Goal: Task Accomplishment & Management: Use online tool/utility

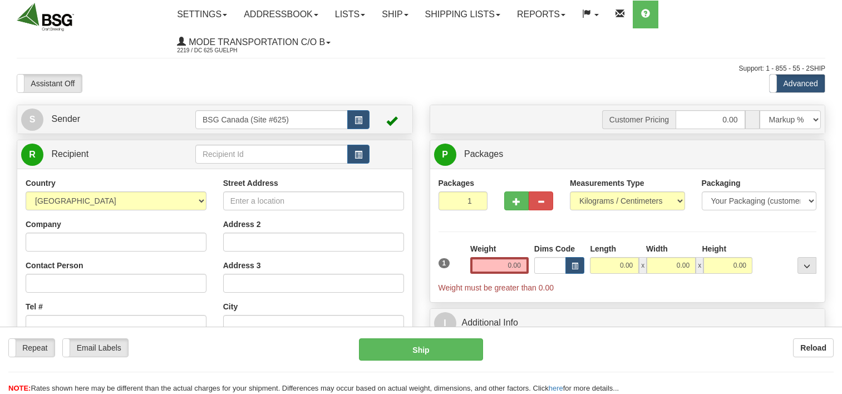
click at [252, 158] on input "text" at bounding box center [271, 154] width 152 height 19
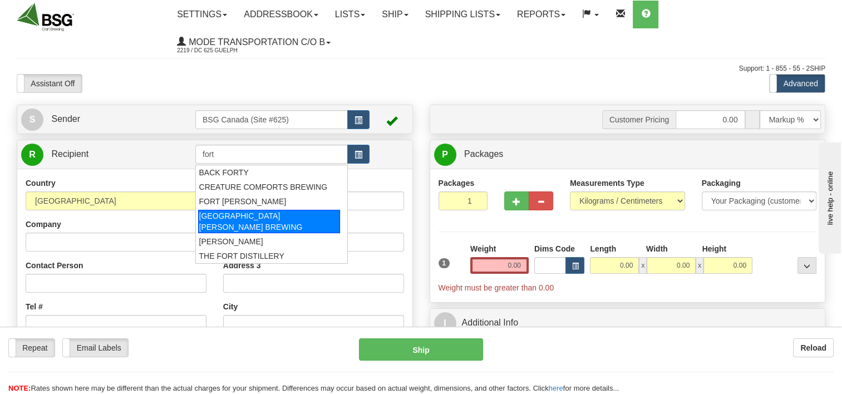
click at [286, 218] on div "[GEOGRAPHIC_DATA][PERSON_NAME] BREWING" at bounding box center [269, 221] width 142 height 23
type input "[GEOGRAPHIC_DATA][PERSON_NAME] BREWING"
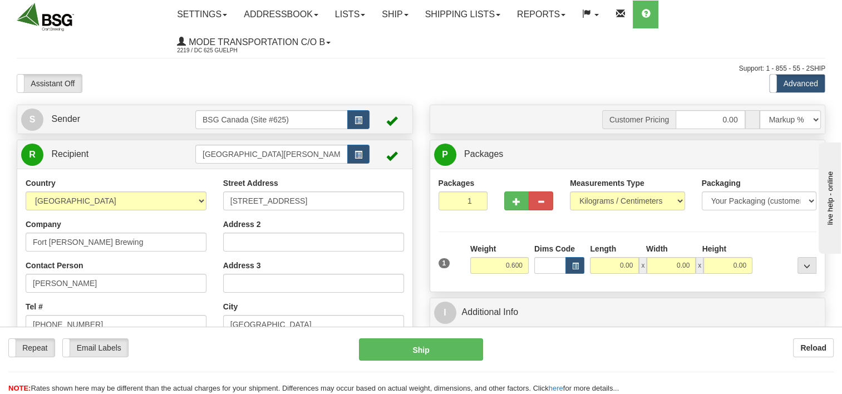
type input "0.60"
click at [513, 230] on div "Packages 1 1 Measurements Type" at bounding box center [627, 230] width 378 height 106
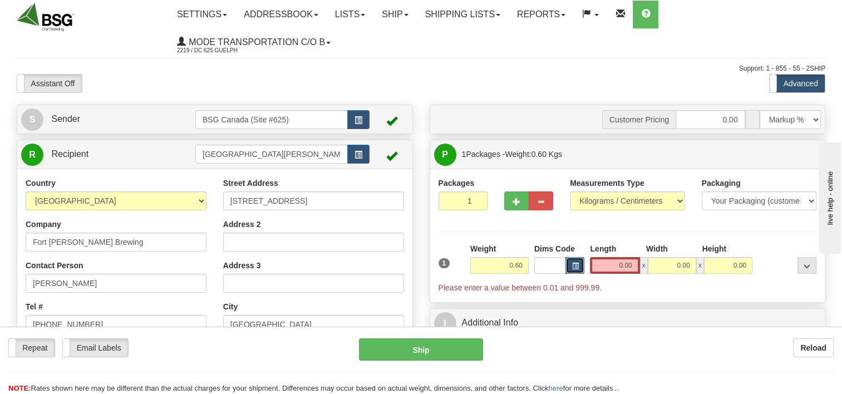
click at [581, 269] on button "button" at bounding box center [574, 265] width 19 height 17
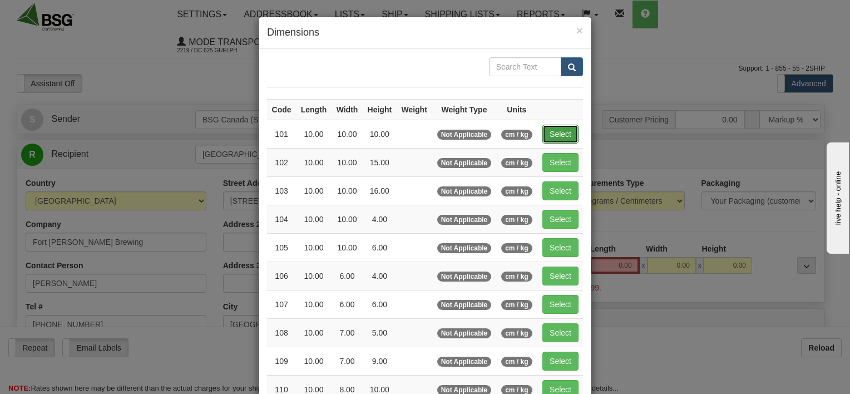
drag, startPoint x: 560, startPoint y: 133, endPoint x: 563, endPoint y: 139, distance: 6.7
click at [560, 134] on button "Select" at bounding box center [560, 134] width 36 height 19
type input "101"
type input "10.00"
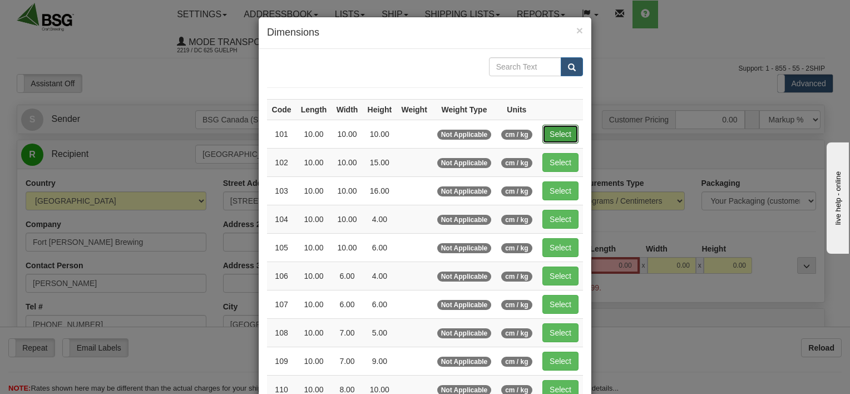
type input "10.00"
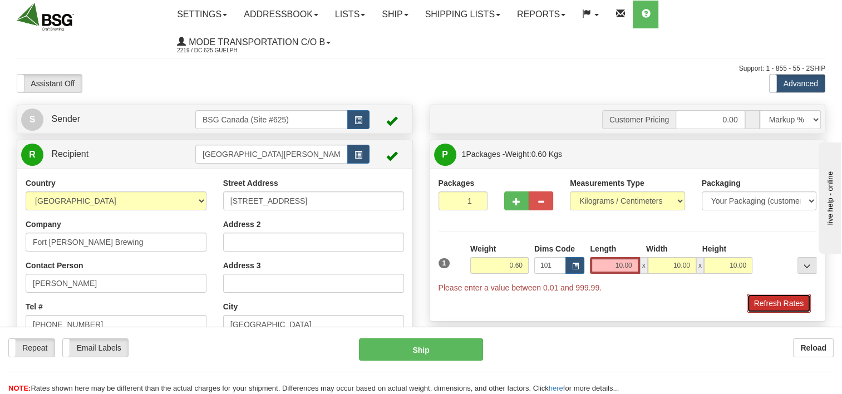
drag, startPoint x: 778, startPoint y: 296, endPoint x: 772, endPoint y: 303, distance: 9.1
click at [776, 297] on button "Refresh Rates" at bounding box center [779, 303] width 64 height 19
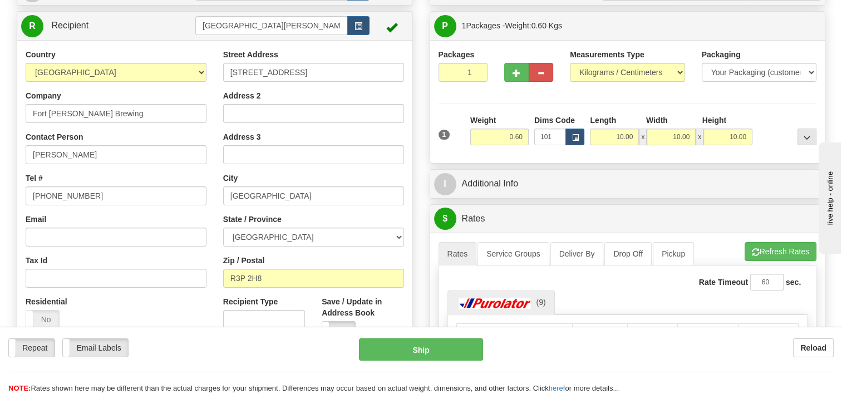
scroll to position [223, 0]
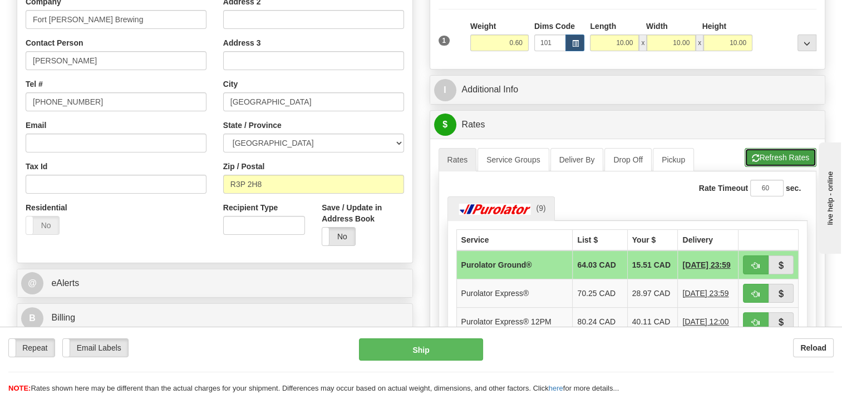
click at [778, 155] on button "Refresh Rates" at bounding box center [780, 157] width 72 height 19
